Goal: Task Accomplishment & Management: Manage account settings

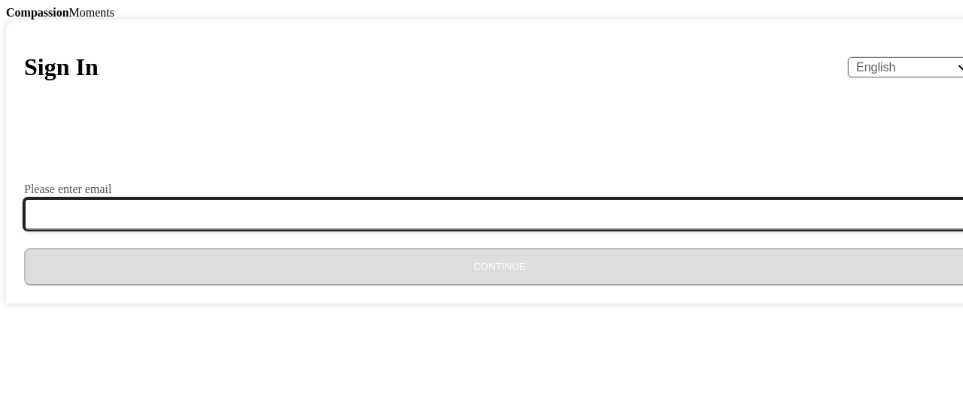
click at [417, 230] on input "Please enter email" at bounding box center [508, 215] width 969 height 32
type input "[EMAIL_ADDRESS][DOMAIN_NAME]"
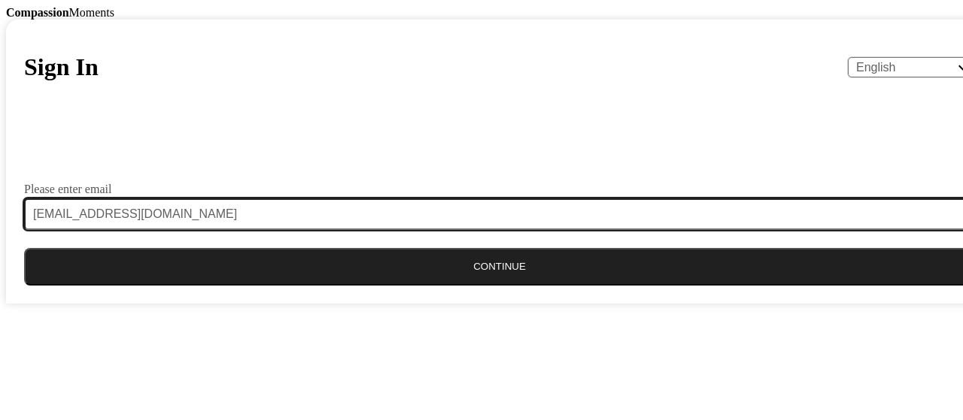
click at [487, 286] on button "Continue" at bounding box center [499, 267] width 951 height 38
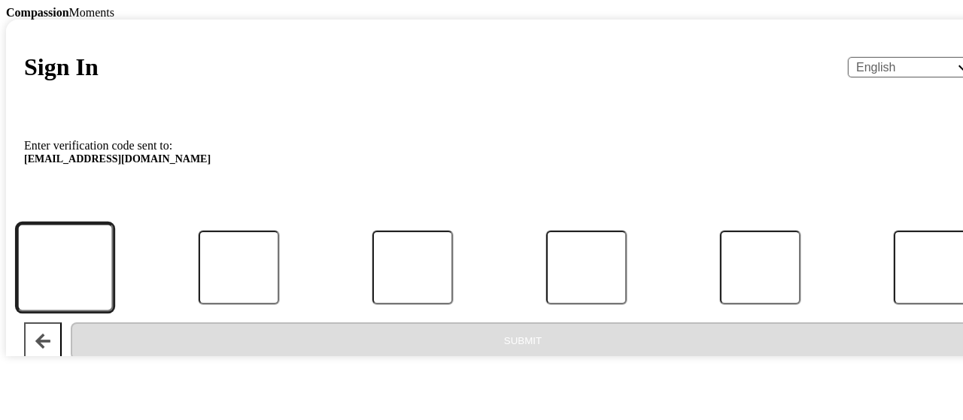
click at [113, 311] on input "Code" at bounding box center [65, 267] width 96 height 88
type input "7"
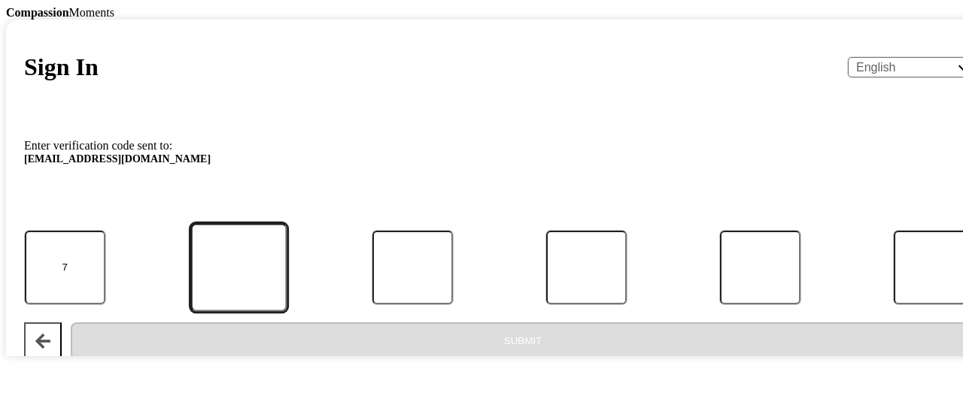
type input "5"
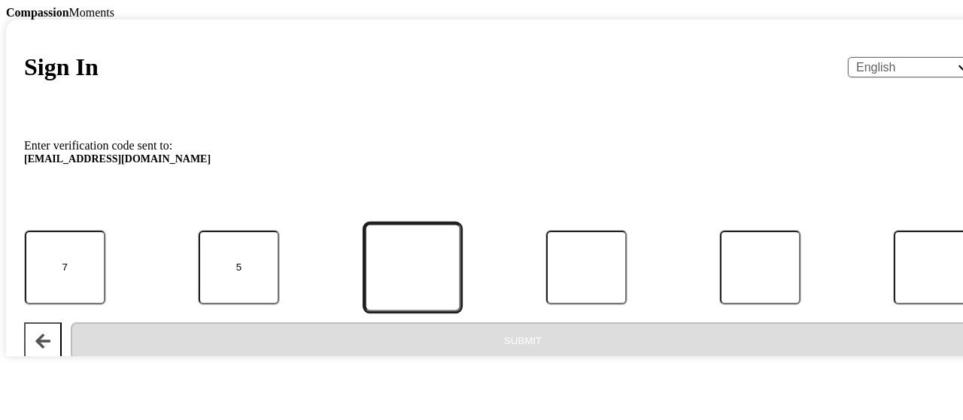
type input "7"
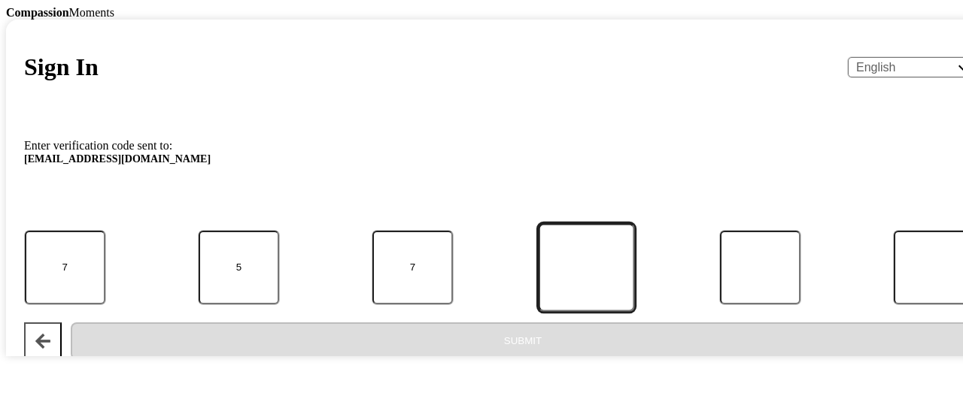
type input "3"
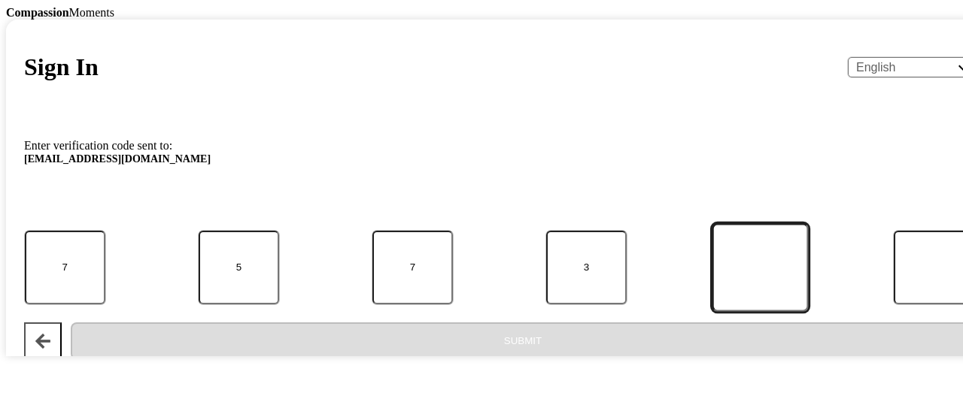
type input "3"
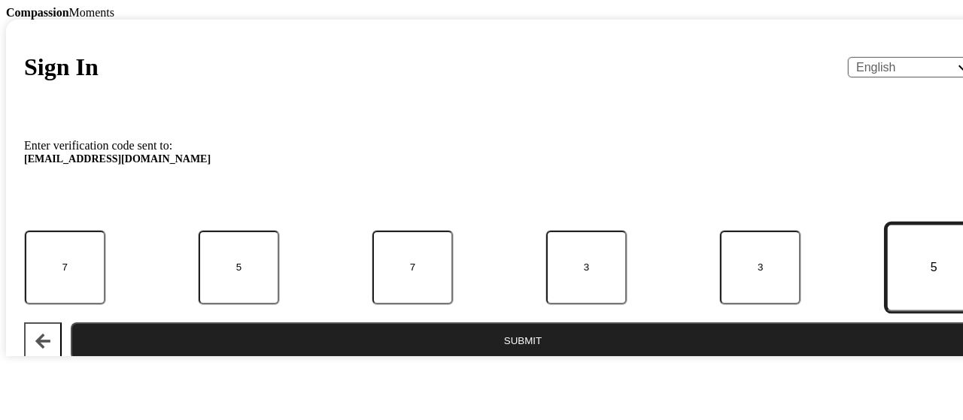
type input "5"
click at [503, 354] on button "Submit" at bounding box center [523, 342] width 904 height 38
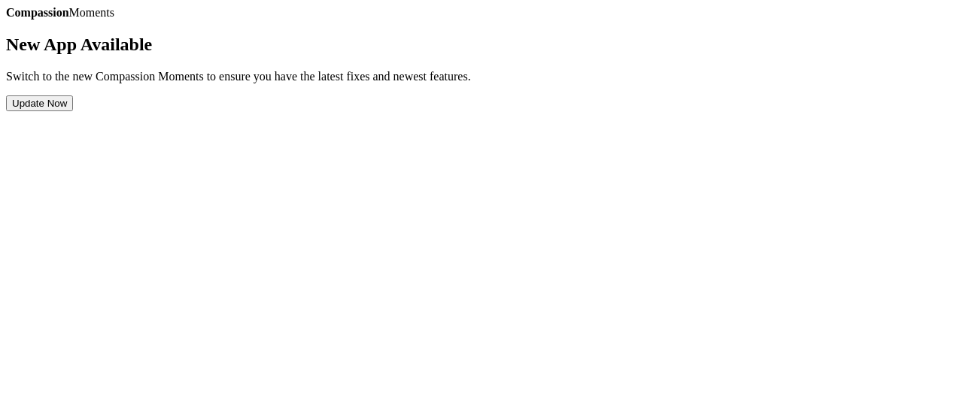
click at [73, 111] on button "Update Now" at bounding box center [39, 104] width 67 height 16
